Goal: Submit feedback/report problem: Submit feedback/report problem

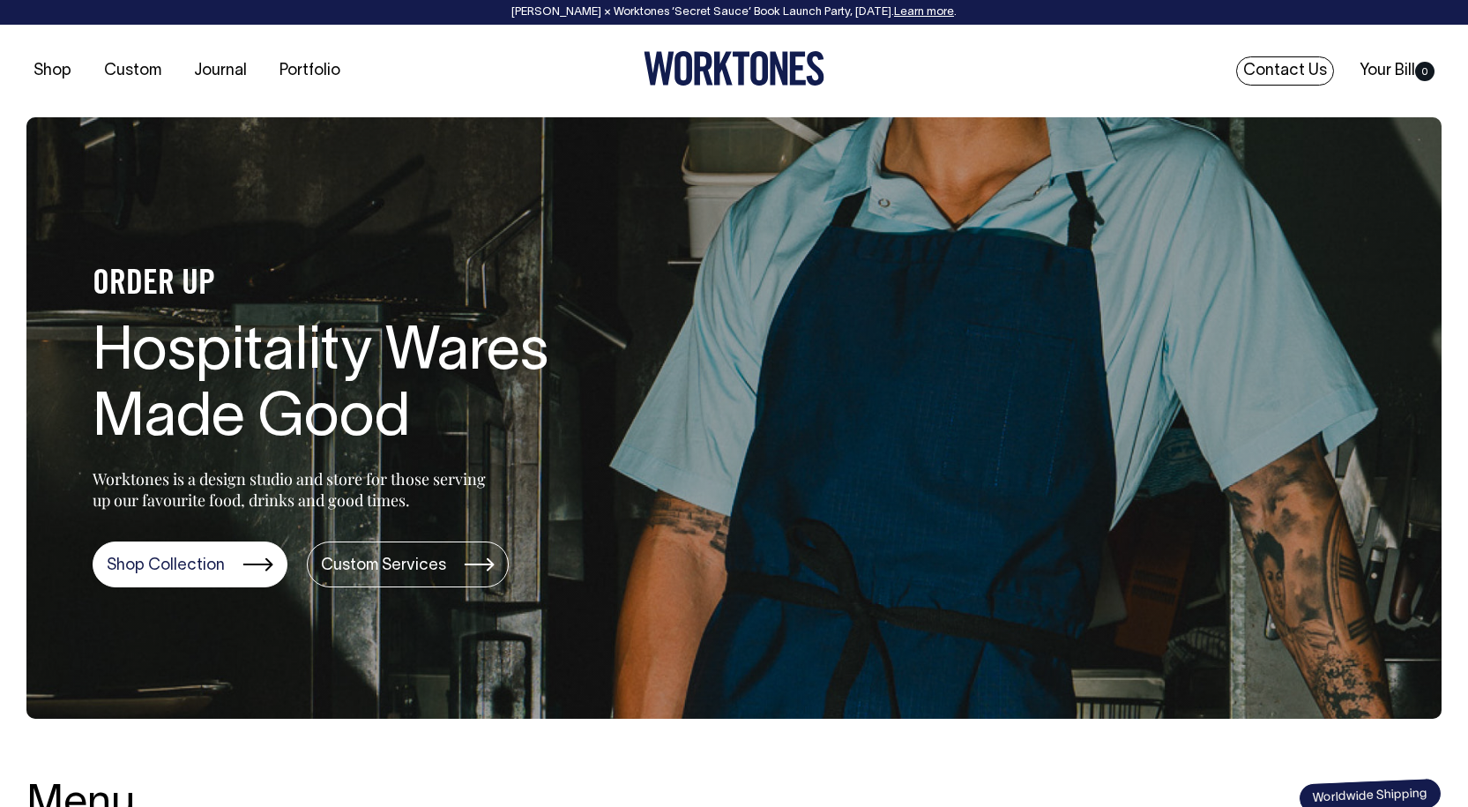
click at [1281, 67] on link "Contact Us" at bounding box center [1285, 70] width 98 height 29
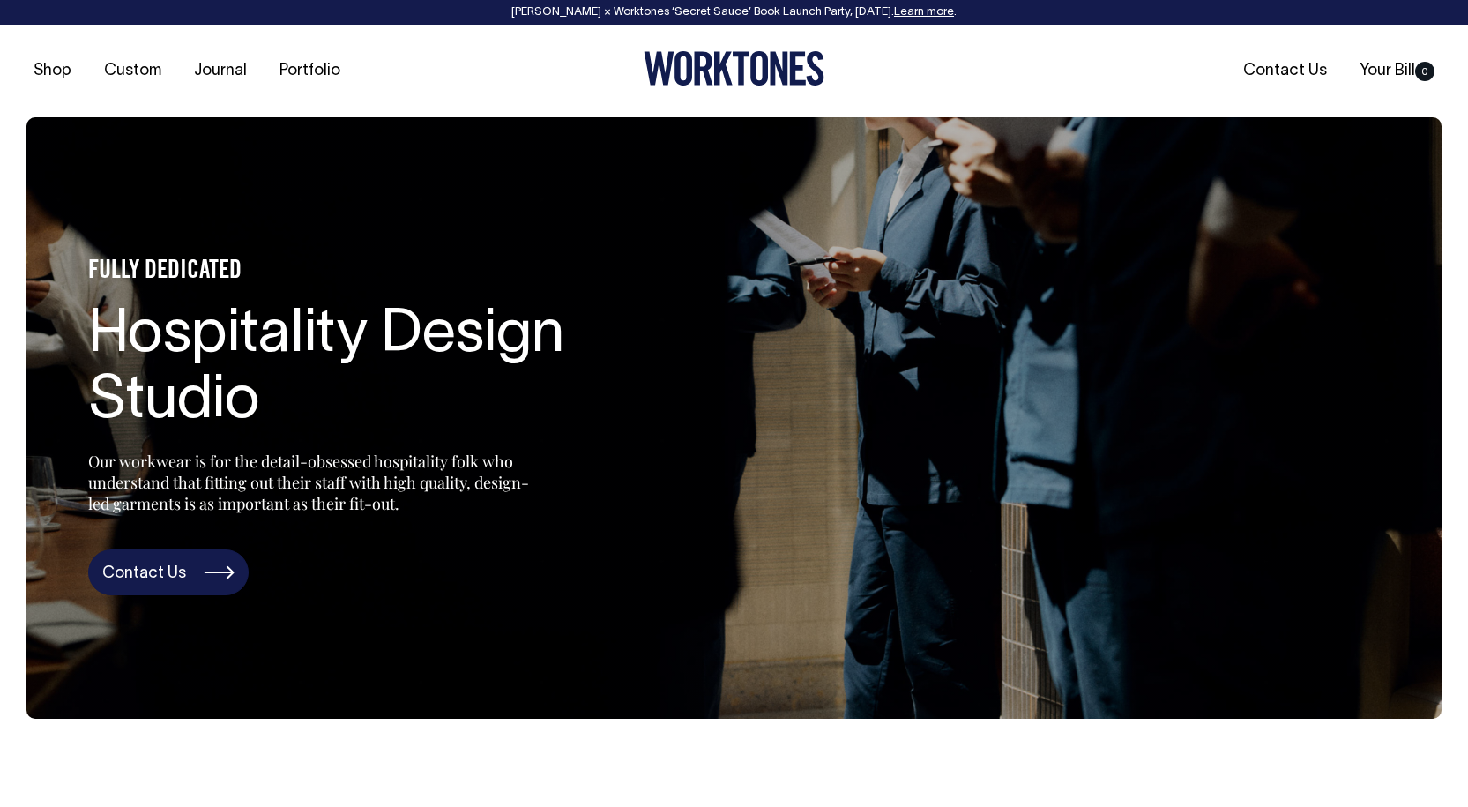
click at [126, 568] on link "Contact Us" at bounding box center [168, 572] width 160 height 46
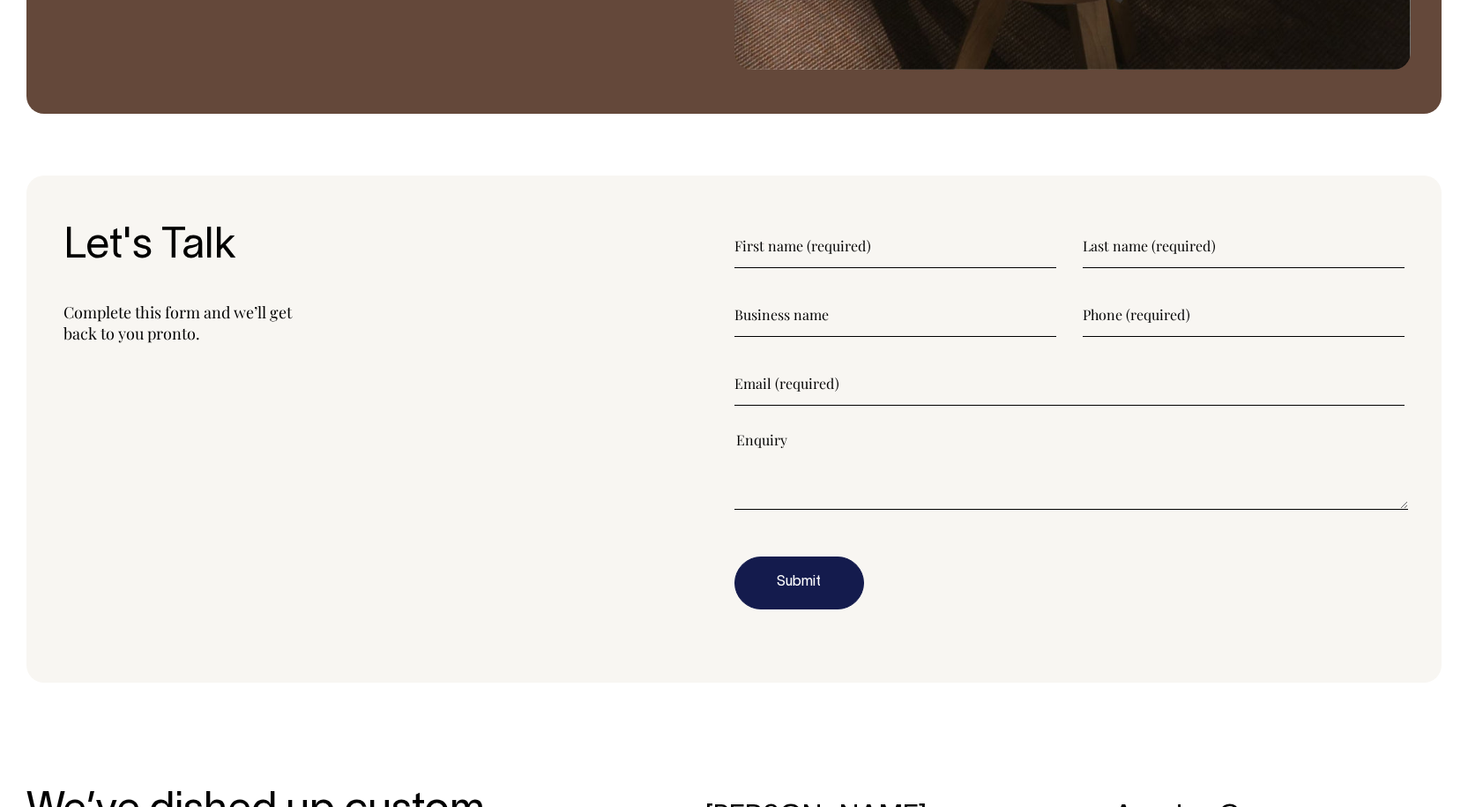
scroll to position [2154, 0]
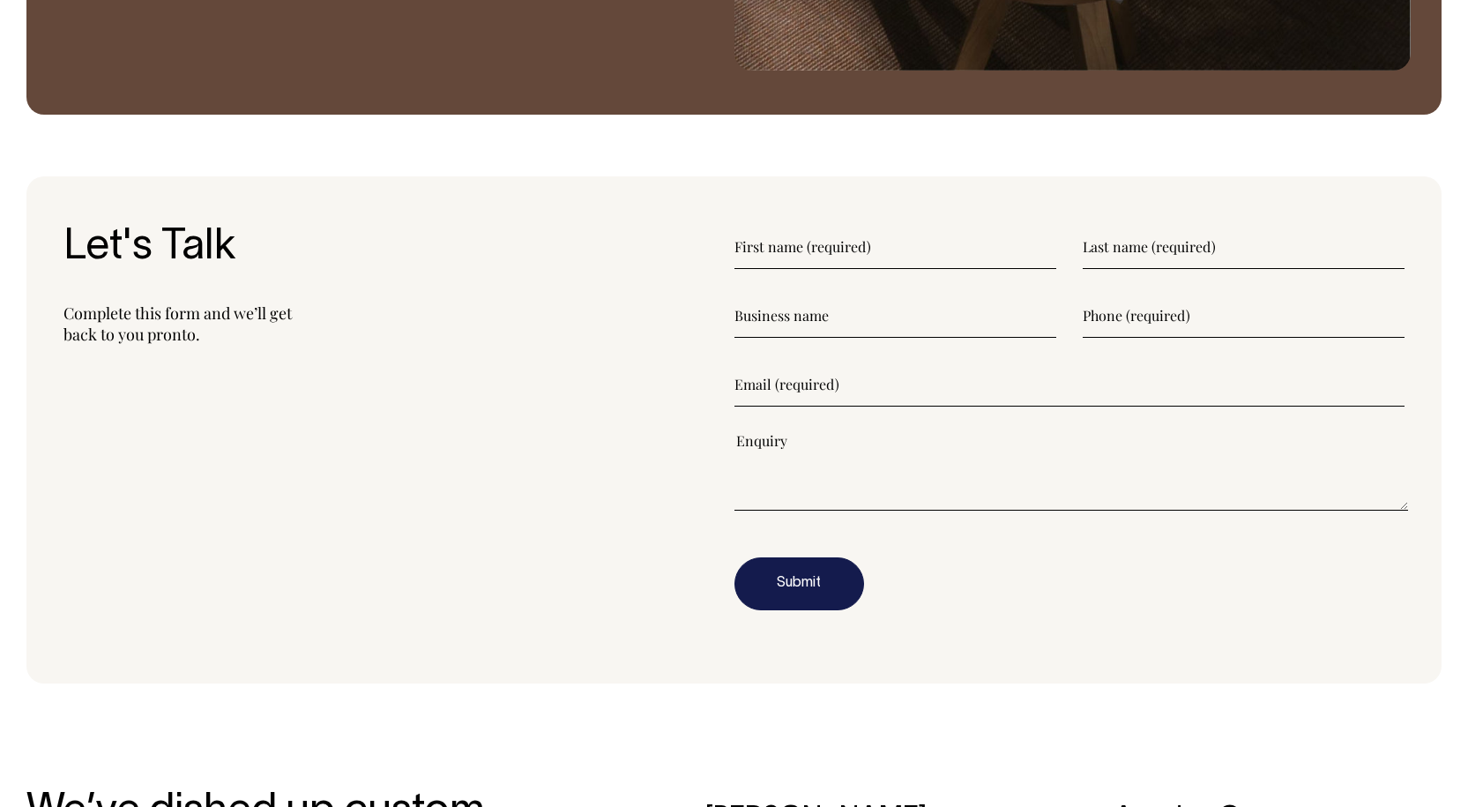
click at [828, 250] on input"] "text" at bounding box center [896, 247] width 322 height 44
click at [801, 251] on input"] "text" at bounding box center [896, 247] width 322 height 44
type input"] "Kylie"
type input"] "Schurmann"
type input"] "Royal Mail Hotel"
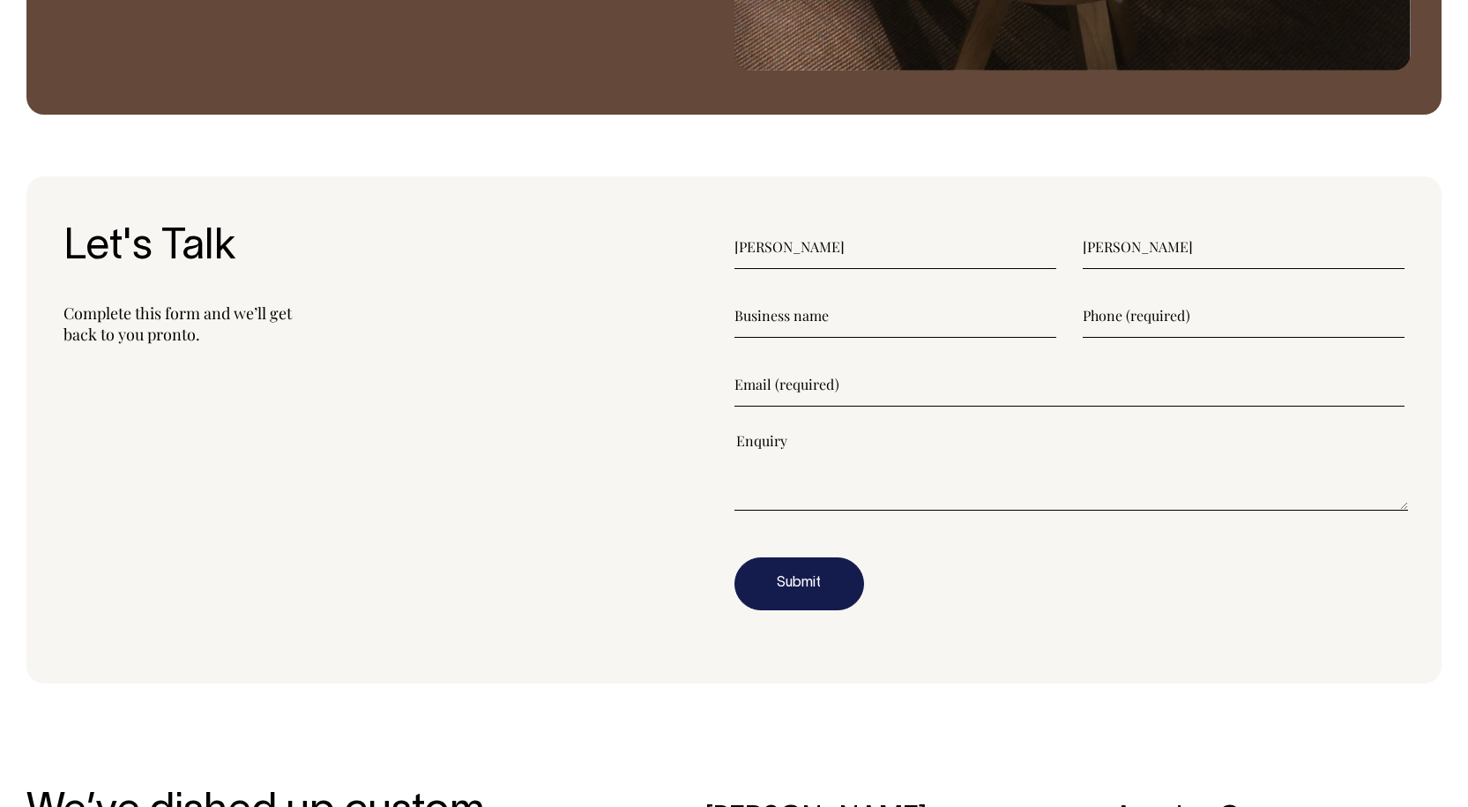
type input"] "0428733312"
type input"] "kylie@royalmail.com.au"
click at [994, 481] on textarea"] at bounding box center [1072, 470] width 675 height 79
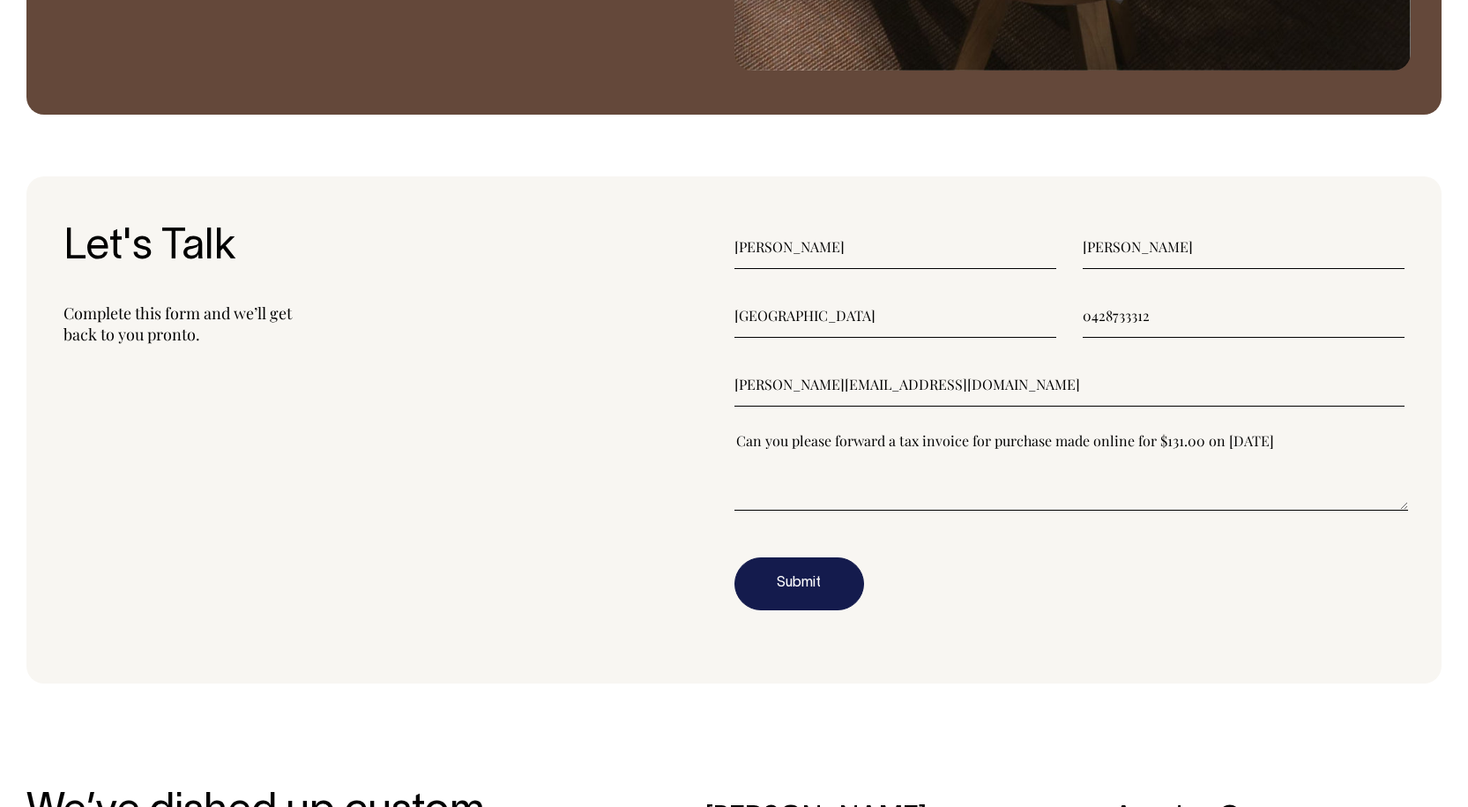
click at [1052, 442] on textarea"] "Can you please forward a tax invoice for purchase made online for $131.00 on 6 …" at bounding box center [1072, 470] width 675 height 79
click at [1301, 446] on textarea"] "Can you please forward a tax invoice for purchase I made online for $131.00 on …" at bounding box center [1072, 470] width 675 height 79
type textarea"] "Can you please forward a tax invoice for purchase I made online for $131.00 on …"
click at [812, 580] on button "Submit" at bounding box center [800, 583] width 130 height 53
click at [793, 585] on button "Submit" at bounding box center [800, 583] width 130 height 53
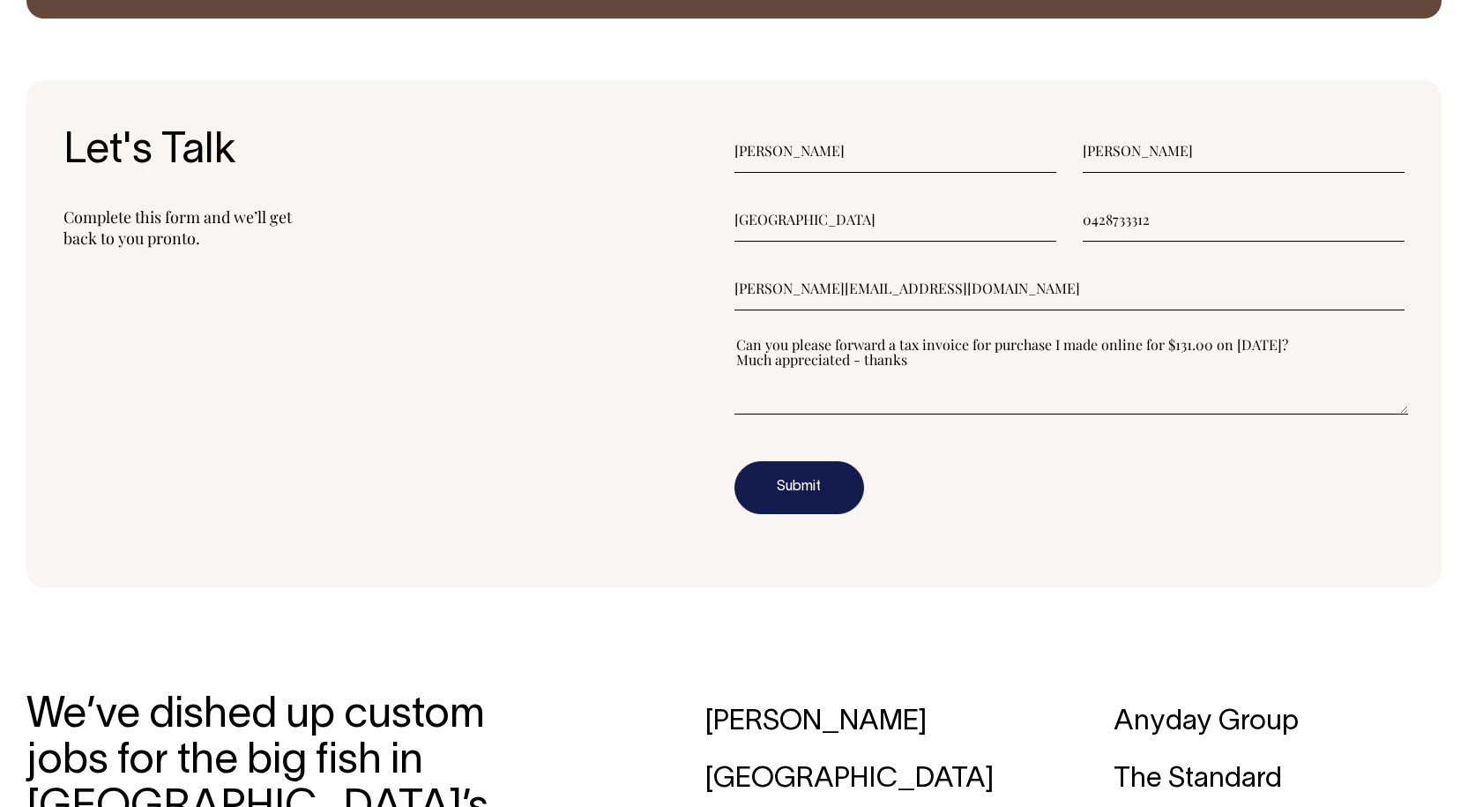
scroll to position [2211, 0]
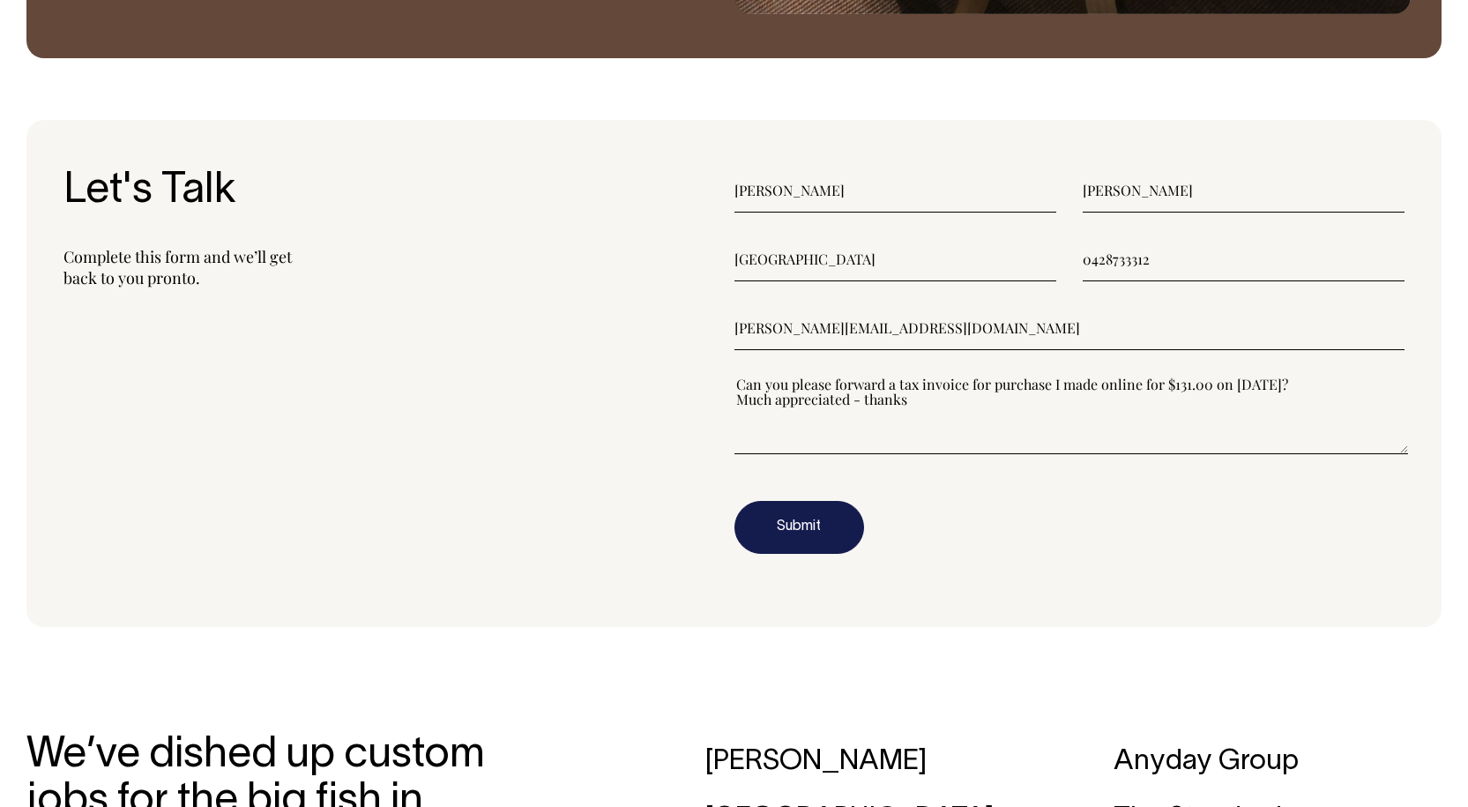
drag, startPoint x: 929, startPoint y: 399, endPoint x: 722, endPoint y: 384, distance: 207.8
click at [722, 384] on section "Let's Talk Complete this form and we’ll get back to you pronto. Kylie Schurmann…" at bounding box center [733, 373] width 1415 height 507
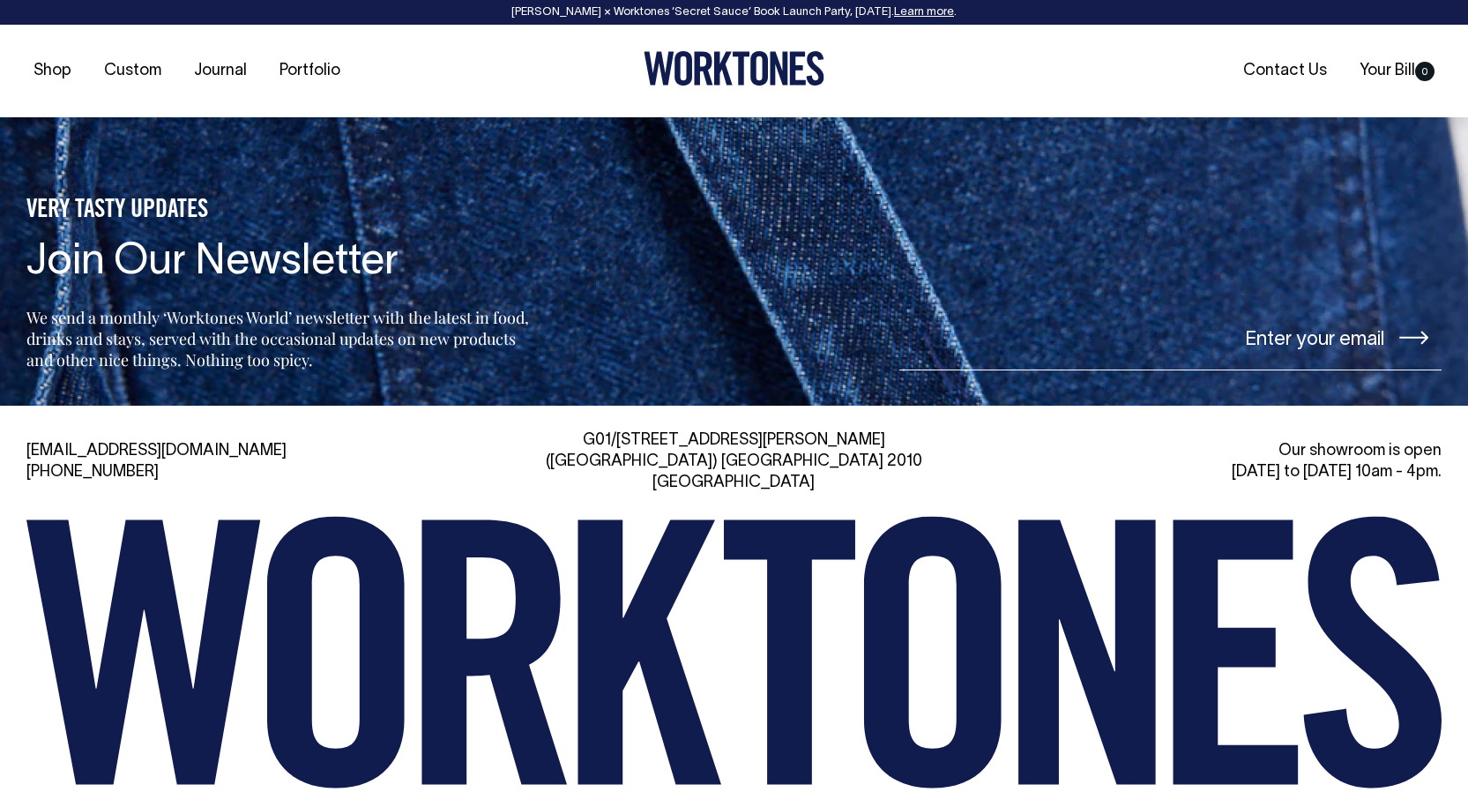
scroll to position [4158, 0]
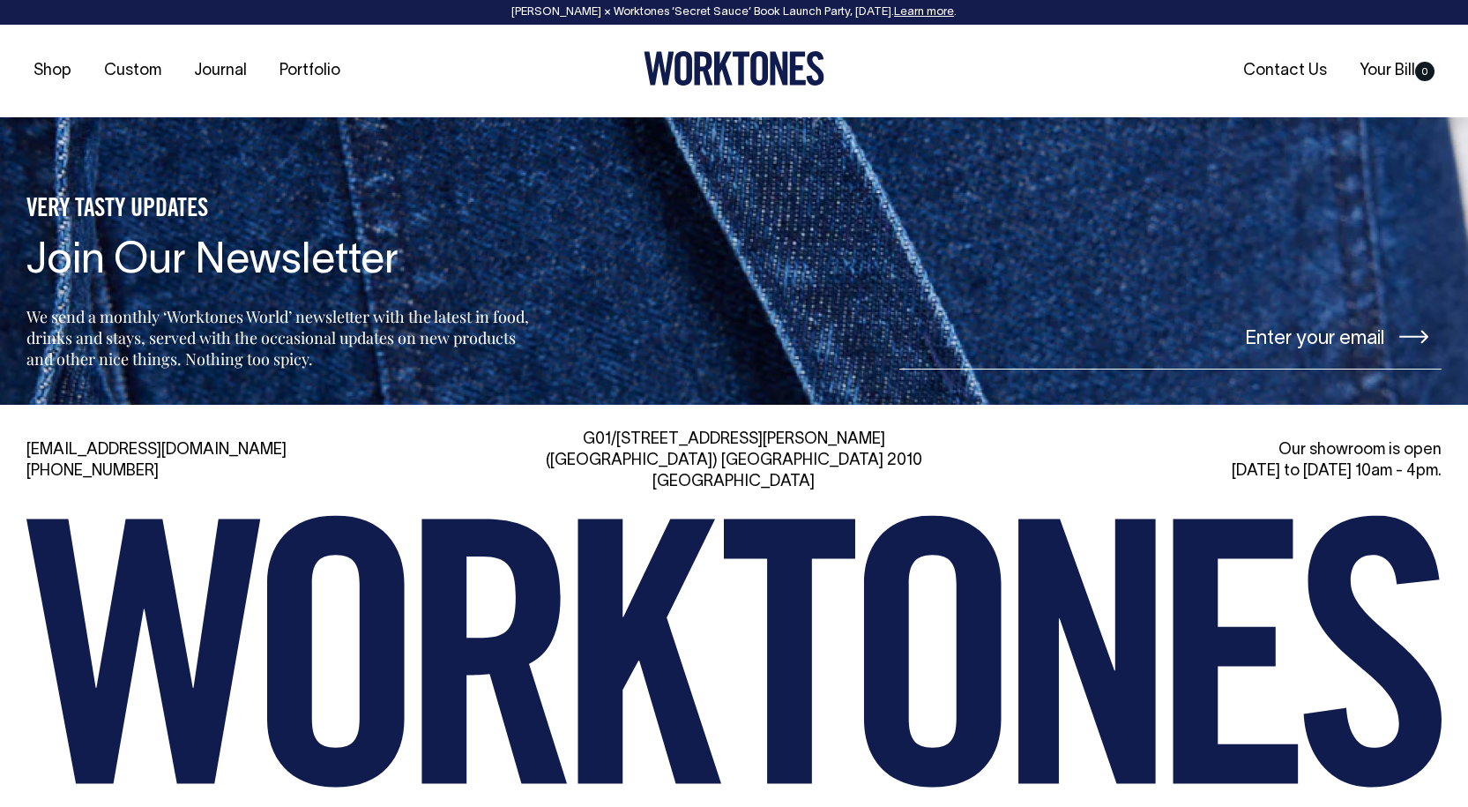
click at [63, 443] on link "[EMAIL_ADDRESS][DOMAIN_NAME]" at bounding box center [156, 450] width 260 height 15
